Goal: Communication & Community: Answer question/provide support

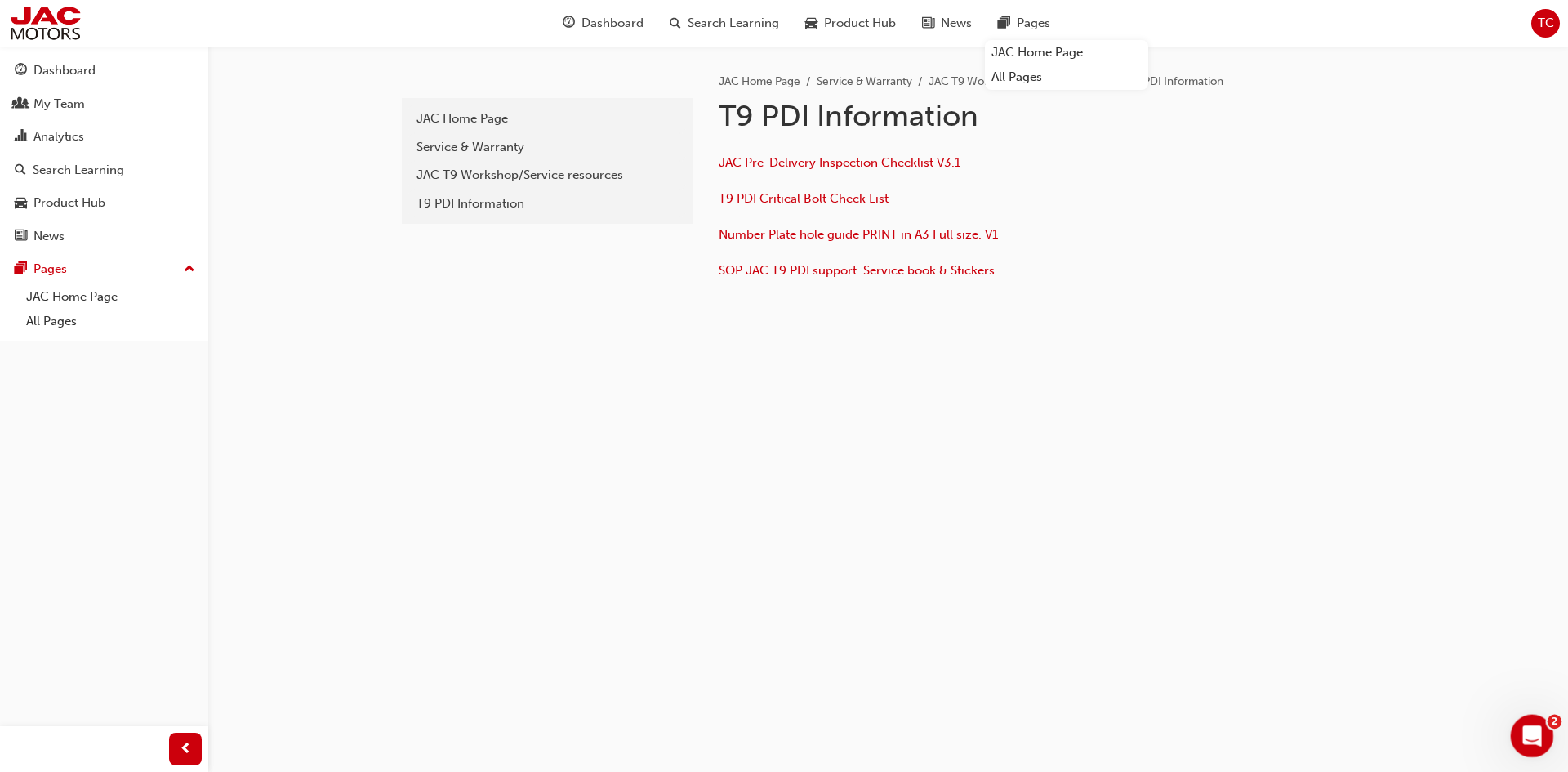
click at [1514, 741] on div "Open Intercom Messenger" at bounding box center [1529, 733] width 54 height 54
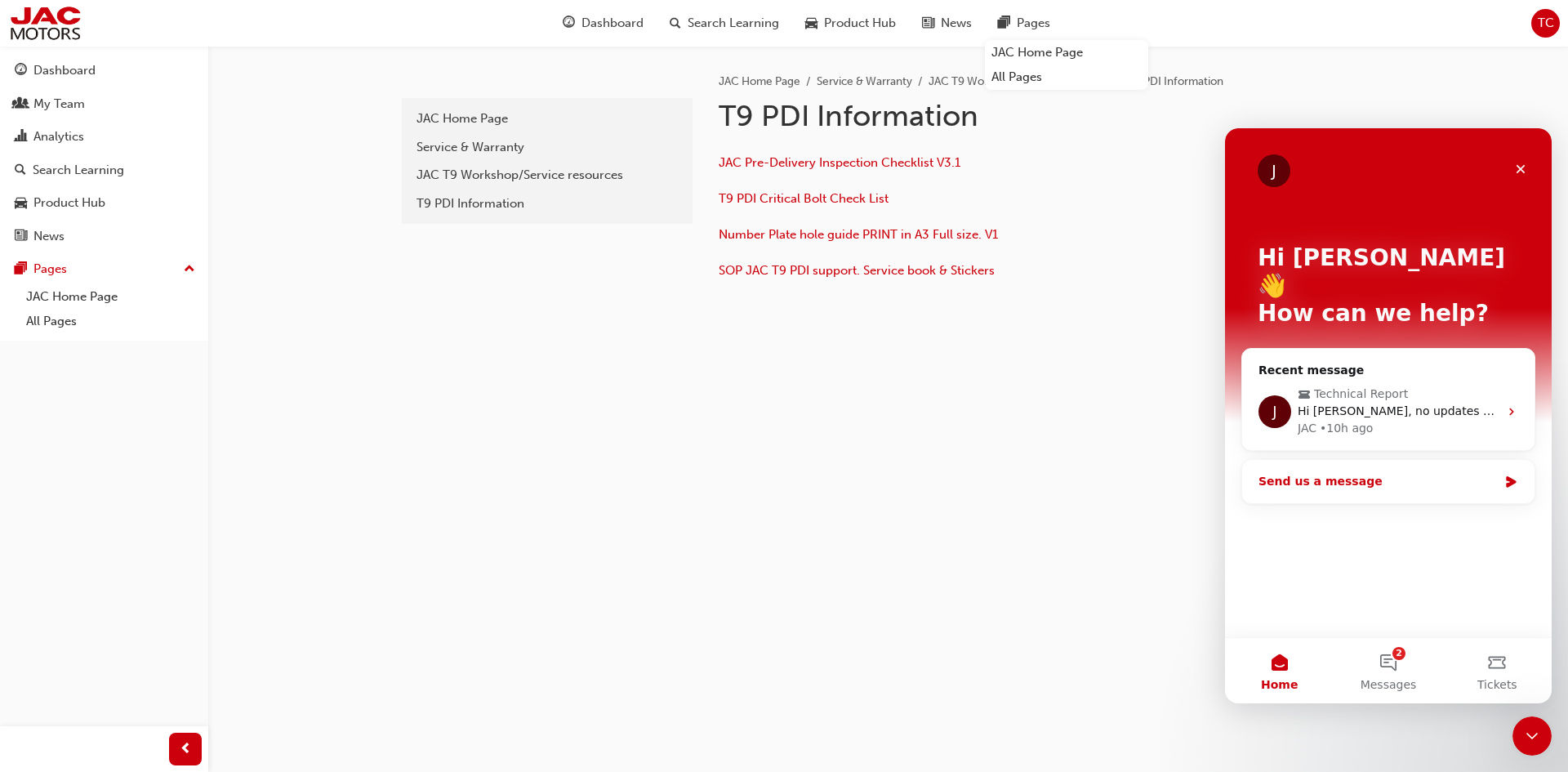
click at [1416, 472] on div "Send us a message" at bounding box center [1388, 481] width 293 height 43
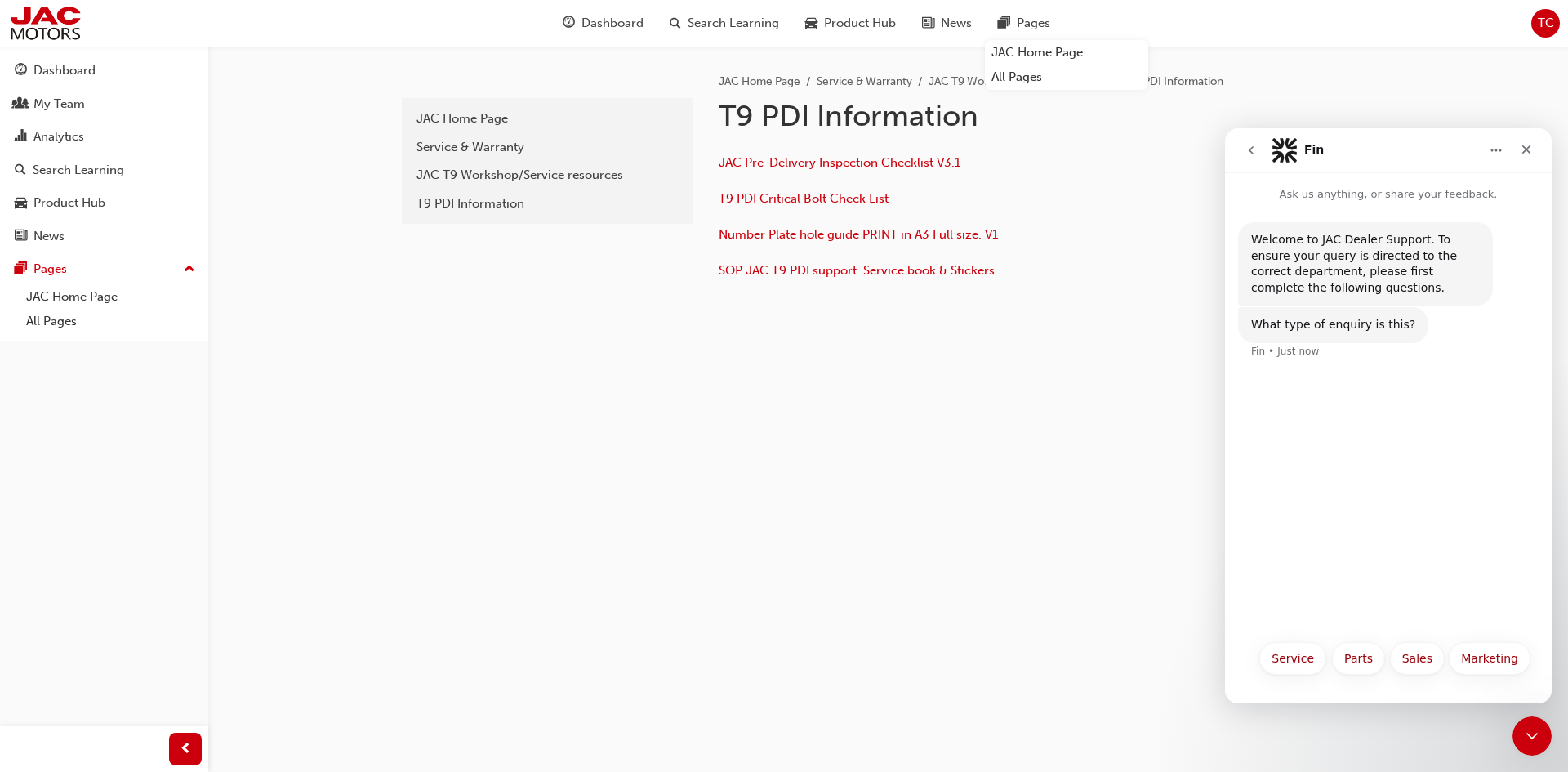
click at [1261, 161] on button "go back" at bounding box center [1251, 151] width 31 height 31
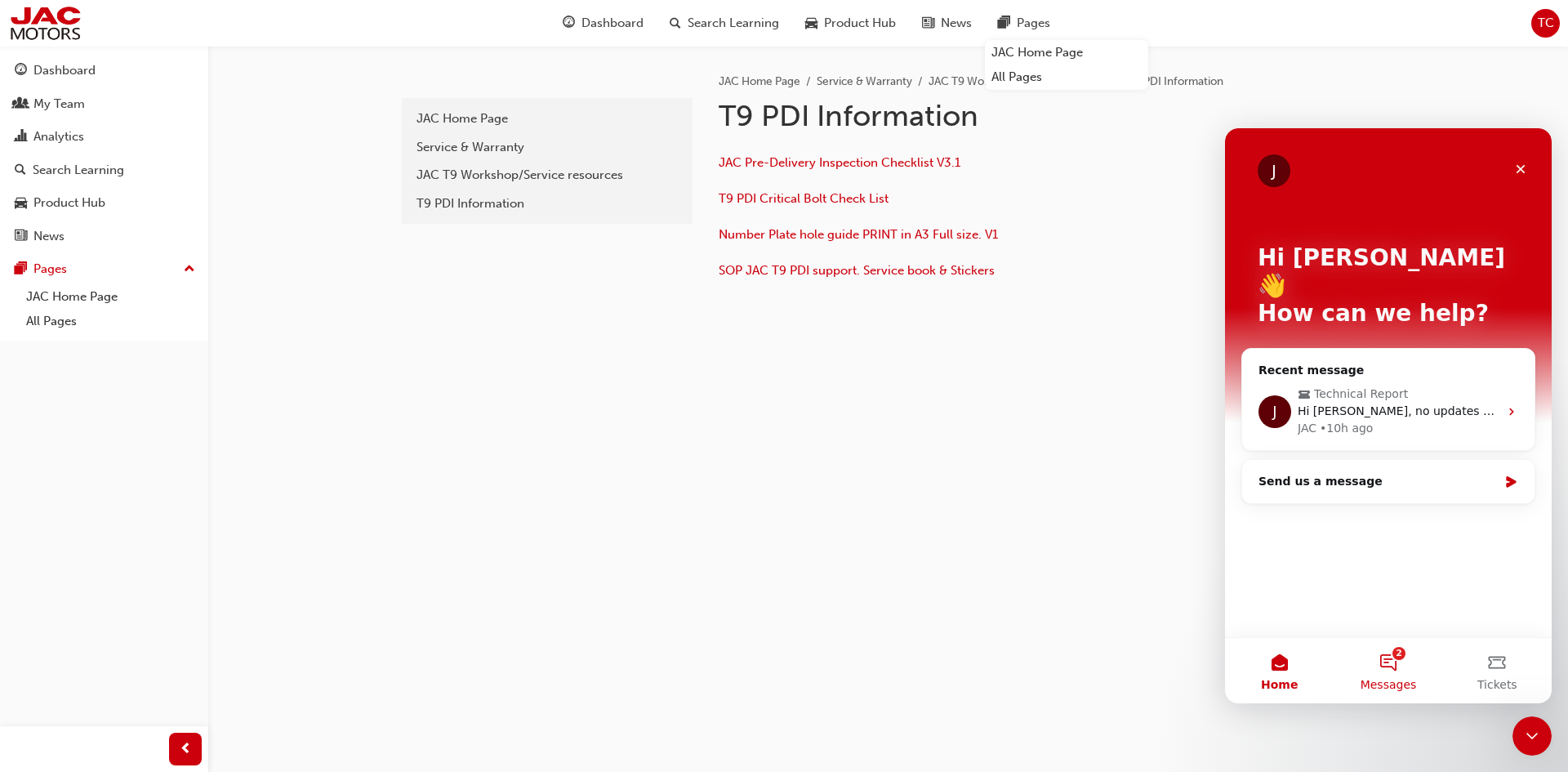
click at [1396, 650] on button "2 Messages" at bounding box center [1388, 670] width 108 height 65
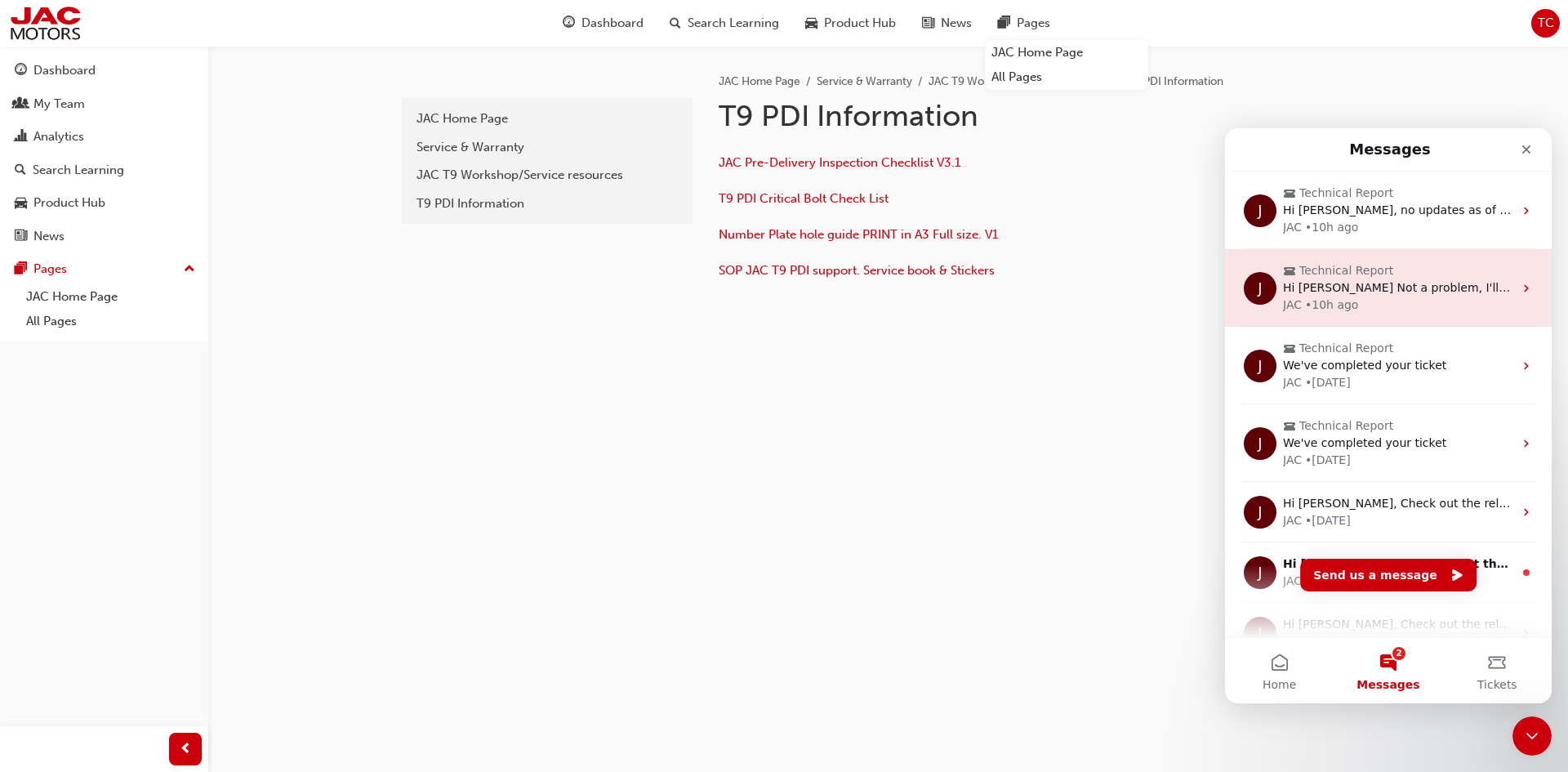
click at [1383, 306] on div "JAC • 10h ago" at bounding box center [1398, 305] width 230 height 17
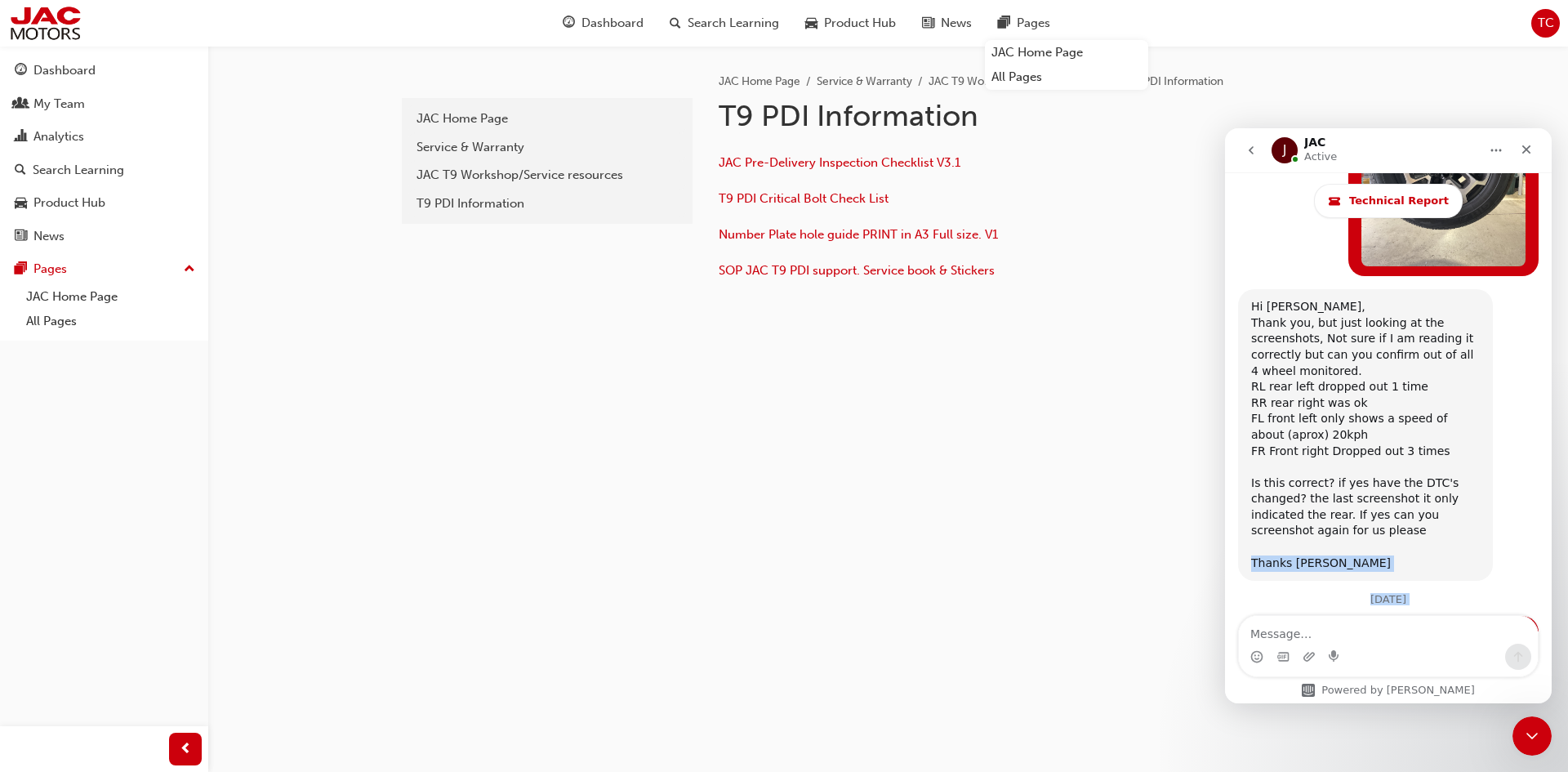
scroll to position [12167, 0]
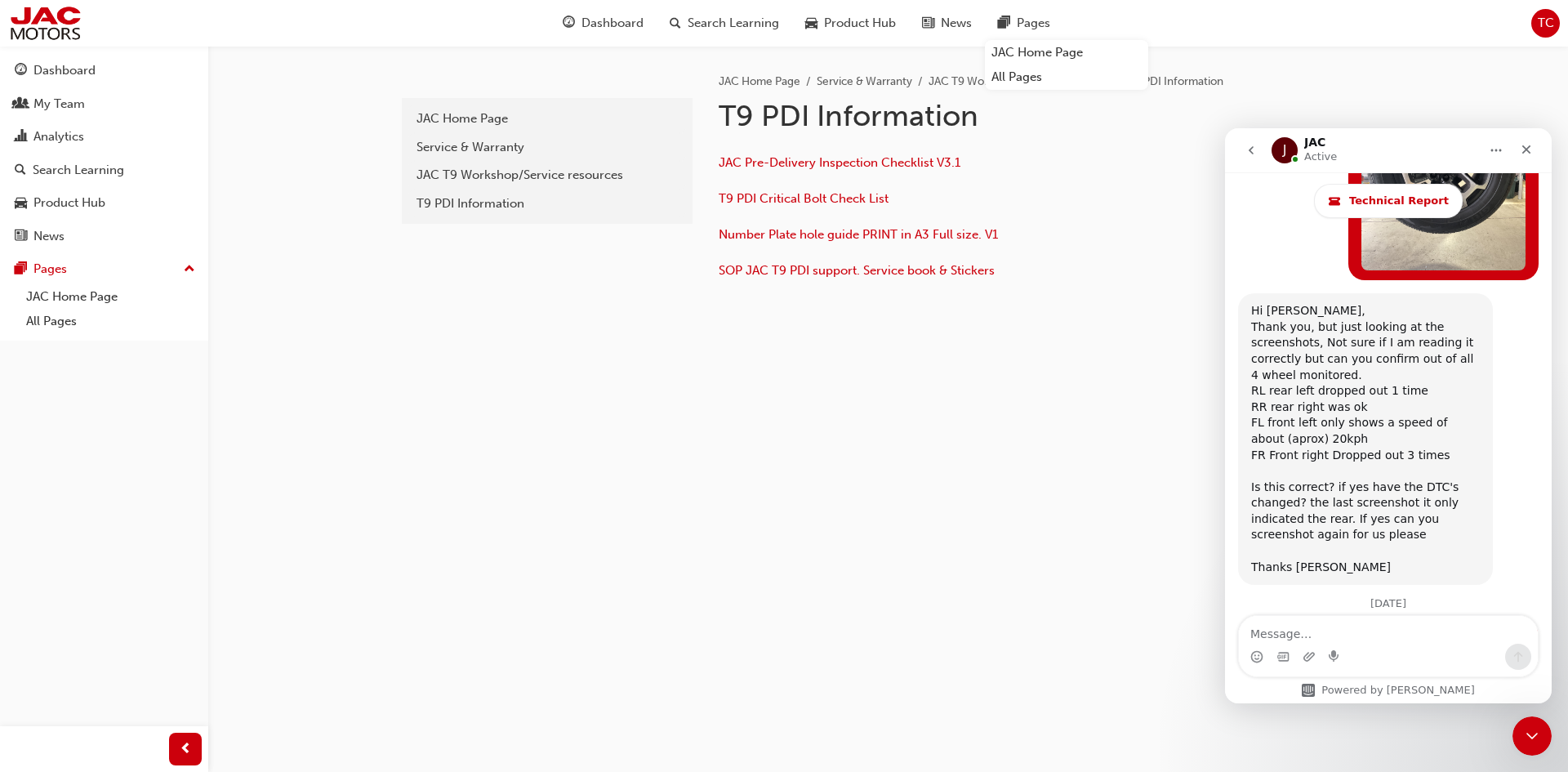
drag, startPoint x: 1536, startPoint y: 603, endPoint x: 1238, endPoint y: 323, distance: 408.9
copy div "[PERSON_NAME] • [DATE] Hi [PERSON_NAME] here is the latest of dtc's [PERSON_NAM…"
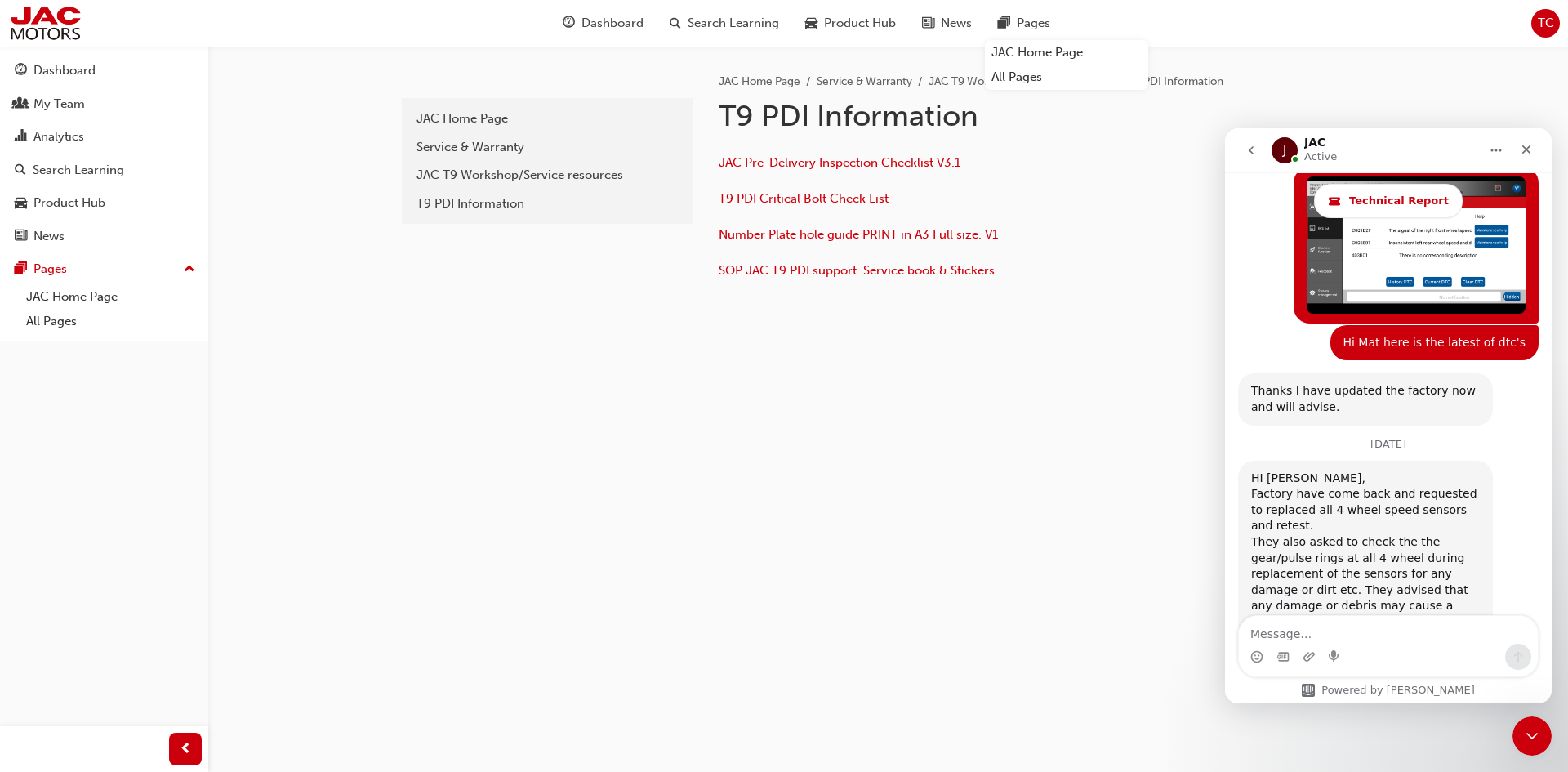
scroll to position [12645, 0]
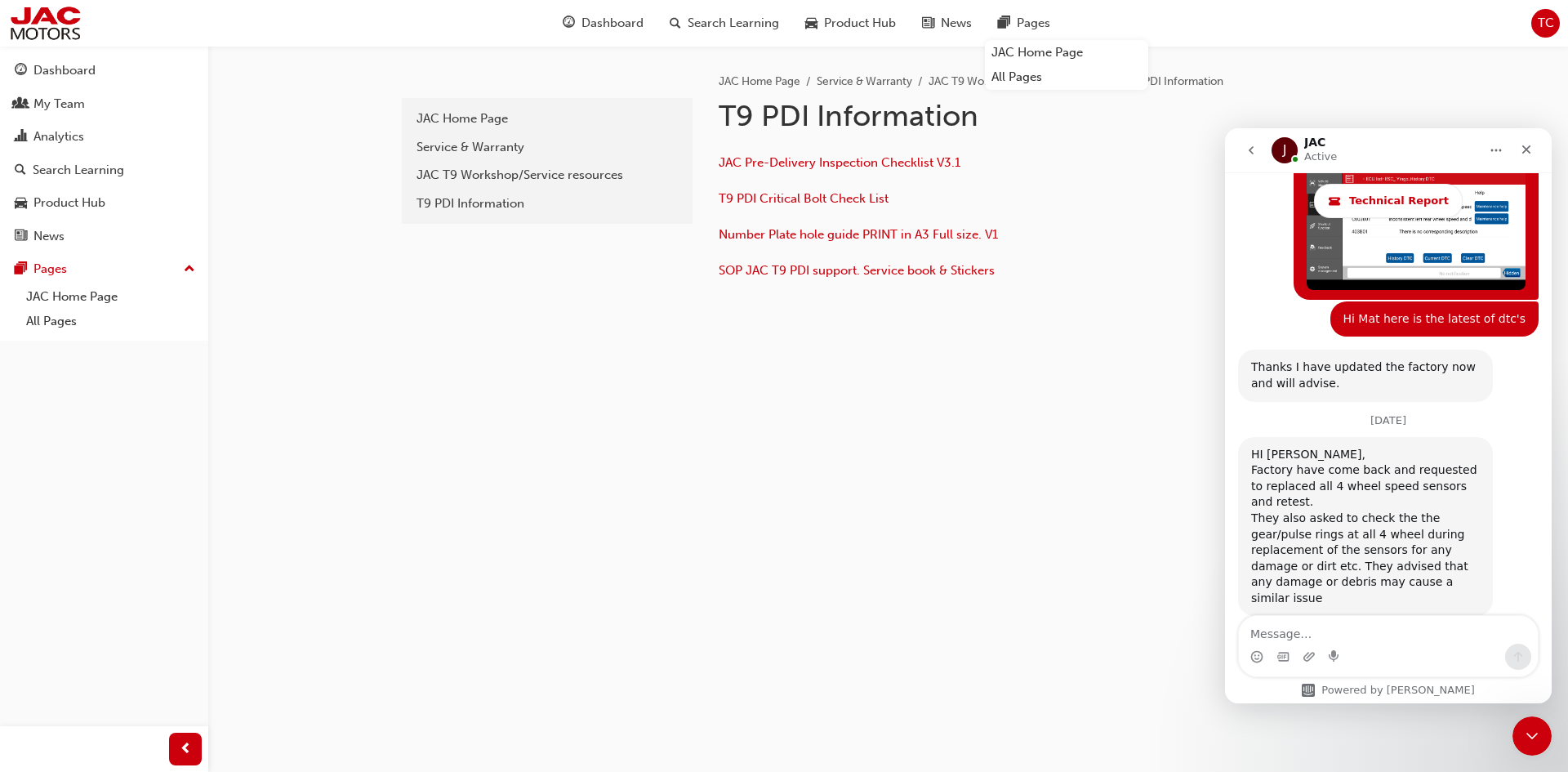
drag, startPoint x: 1500, startPoint y: 377, endPoint x: 1351, endPoint y: 390, distance: 149.6
click at [1500, 651] on div "HI [PERSON_NAME], During the inspection of the condition of the plus rings can …" at bounding box center [1389, 739] width 301 height 177
click at [1518, 152] on div "Close" at bounding box center [1527, 150] width 29 height 29
